Goal: Transaction & Acquisition: Purchase product/service

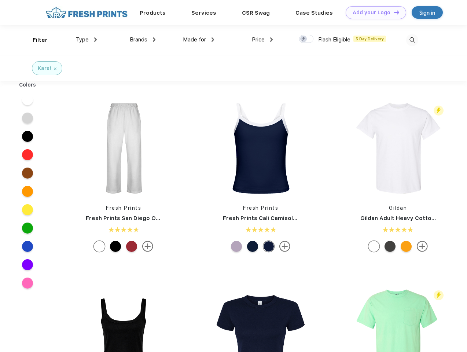
click at [373, 12] on link "Add your Logo Design Tool" at bounding box center [375, 12] width 60 height 13
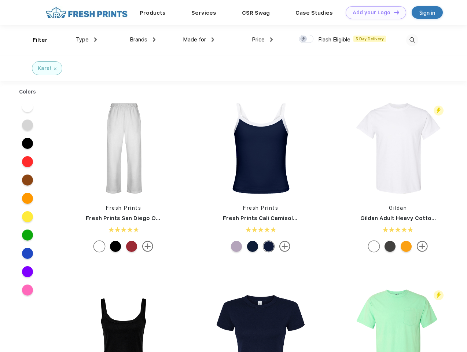
click at [0, 0] on div "Design Tool" at bounding box center [0, 0] width 0 height 0
click at [393, 12] on link "Add your Logo Design Tool" at bounding box center [375, 12] width 60 height 13
click at [35, 40] on div "Filter" at bounding box center [40, 40] width 15 height 8
click at [86, 40] on span "Type" at bounding box center [82, 39] width 13 height 7
click at [142, 40] on span "Brands" at bounding box center [139, 39] width 18 height 7
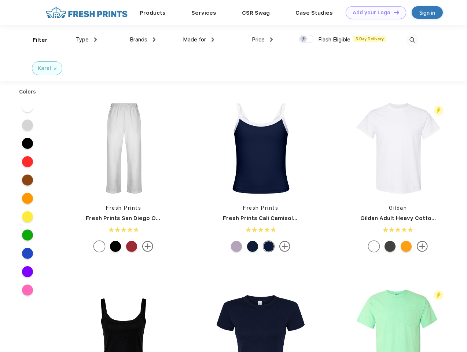
click at [199, 40] on span "Made for" at bounding box center [194, 39] width 23 height 7
click at [262, 40] on span "Price" at bounding box center [258, 39] width 13 height 7
click at [306, 39] on div at bounding box center [306, 39] width 14 height 8
click at [304, 39] on input "checkbox" at bounding box center [301, 36] width 5 height 5
click at [412, 40] on img at bounding box center [412, 40] width 12 height 12
